Goal: Complete application form

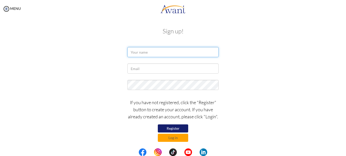
click at [153, 52] on input "text" at bounding box center [172, 52] width 91 height 10
click at [166, 51] on input "[PERSON_NAME] JUMA" at bounding box center [172, 52] width 91 height 10
type input "[PERSON_NAME]"
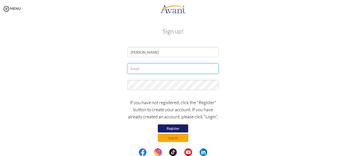
click at [148, 70] on input "text" at bounding box center [172, 69] width 91 height 10
type input "[EMAIL_ADDRESS][DOMAIN_NAME]"
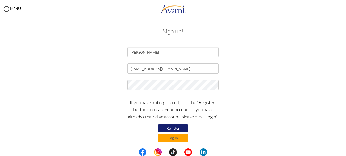
click at [175, 130] on button "Register" at bounding box center [173, 129] width 30 height 8
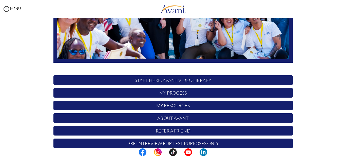
scroll to position [125, 0]
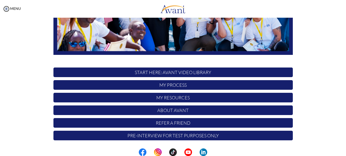
click at [182, 74] on p "START HERE: Avant Video Library" at bounding box center [172, 73] width 239 height 10
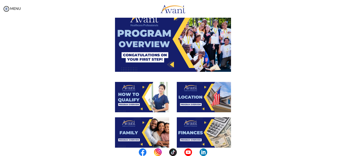
scroll to position [0, 0]
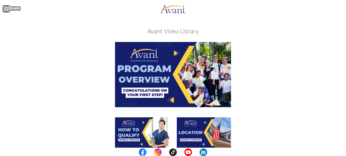
click at [16, 9] on link "MENU" at bounding box center [12, 8] width 18 height 4
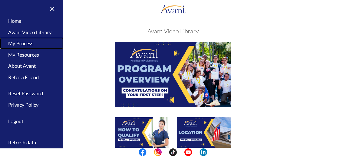
click at [26, 45] on link "My Process" at bounding box center [31, 43] width 63 height 11
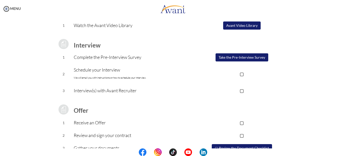
scroll to position [74, 0]
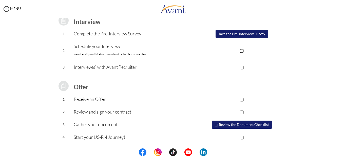
click at [235, 124] on button "▢ Review the Document Checklist" at bounding box center [242, 125] width 60 height 8
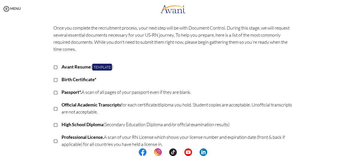
scroll to position [3, 0]
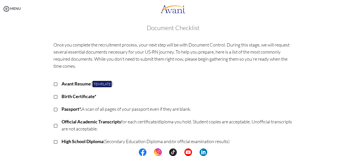
click at [101, 84] on link "Template" at bounding box center [102, 84] width 20 height 7
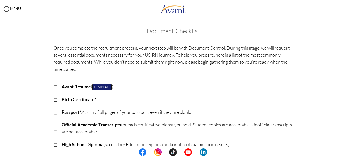
scroll to position [0, 0]
click at [7, 9] on img at bounding box center [7, 9] width 8 height 8
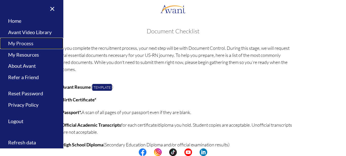
click at [24, 43] on link "My Process" at bounding box center [31, 43] width 63 height 11
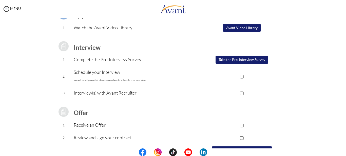
scroll to position [51, 0]
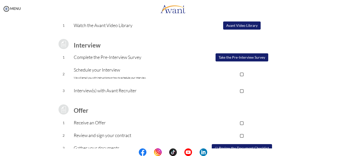
click at [245, 61] on button "Take the Pre-Interview Survey" at bounding box center [241, 57] width 53 height 8
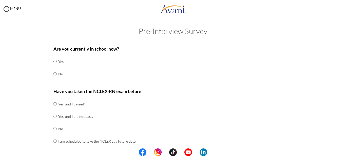
scroll to position [0, 0]
